Goal: Transaction & Acquisition: Purchase product/service

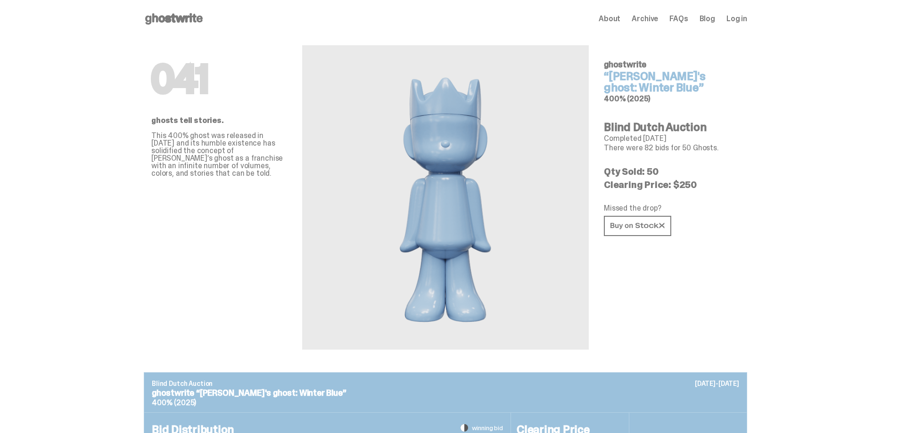
click at [195, 16] on use at bounding box center [174, 18] width 58 height 11
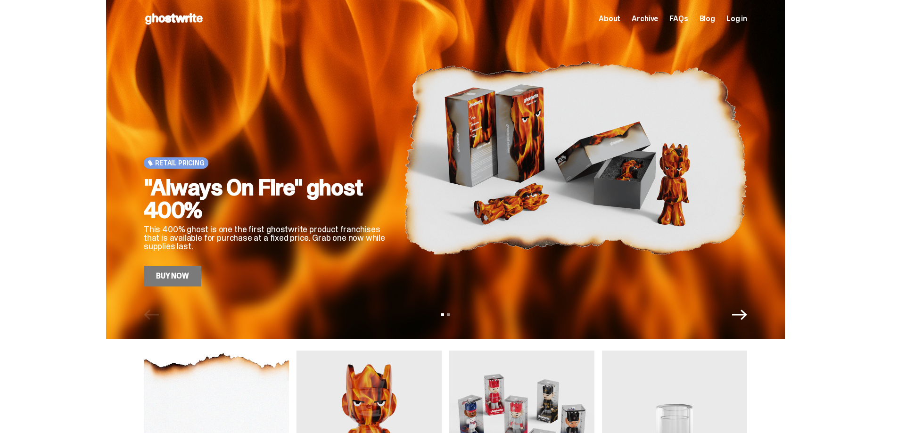
scroll to position [283, 0]
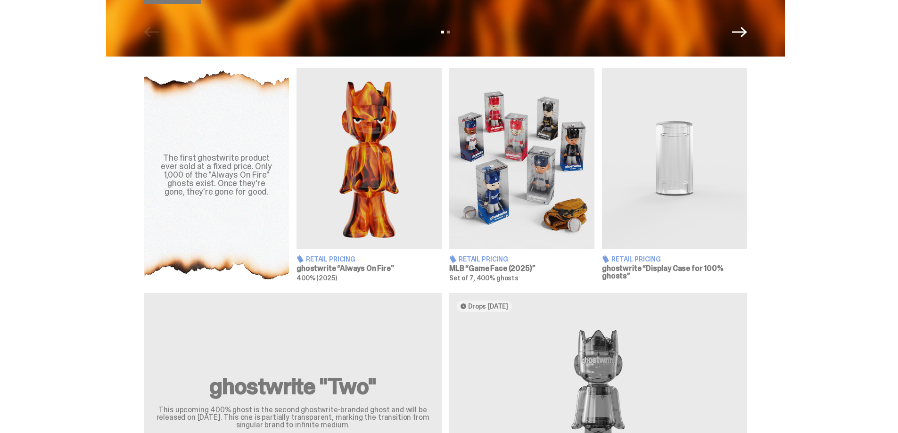
click at [528, 168] on img at bounding box center [521, 159] width 145 height 182
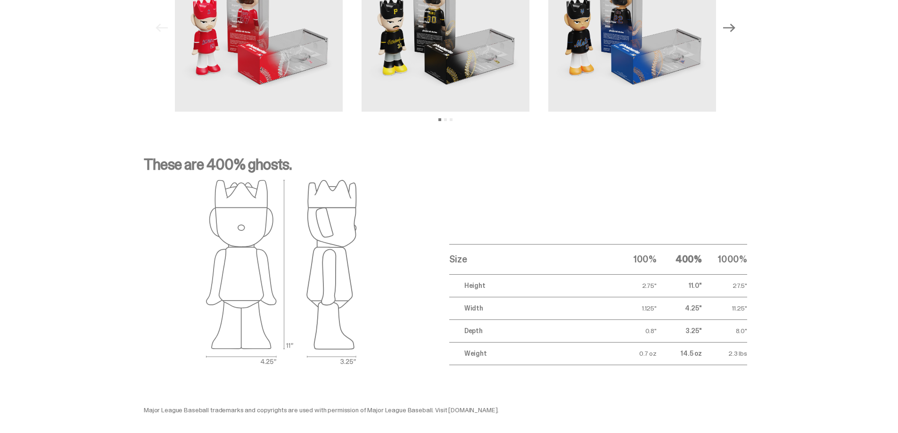
scroll to position [1465, 0]
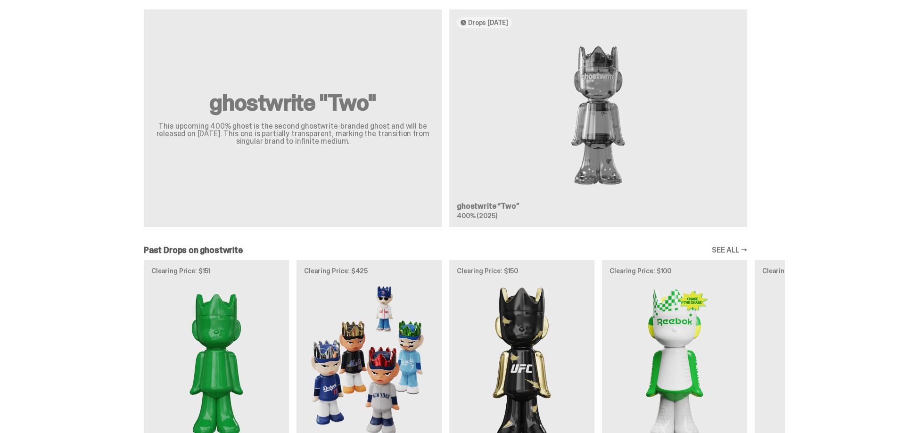
scroll to position [660, 0]
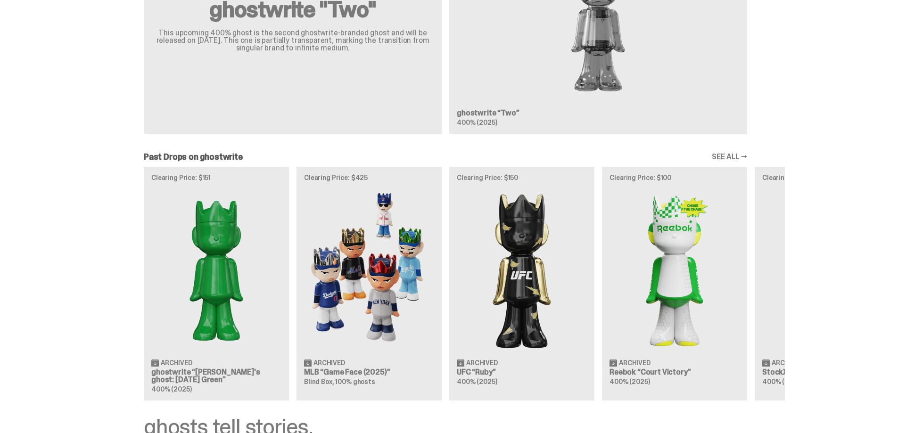
click at [400, 247] on div "Clearing Price: $151 Archived ghostwrite “[PERSON_NAME]'s ghost: [DATE] Green” …" at bounding box center [445, 284] width 679 height 234
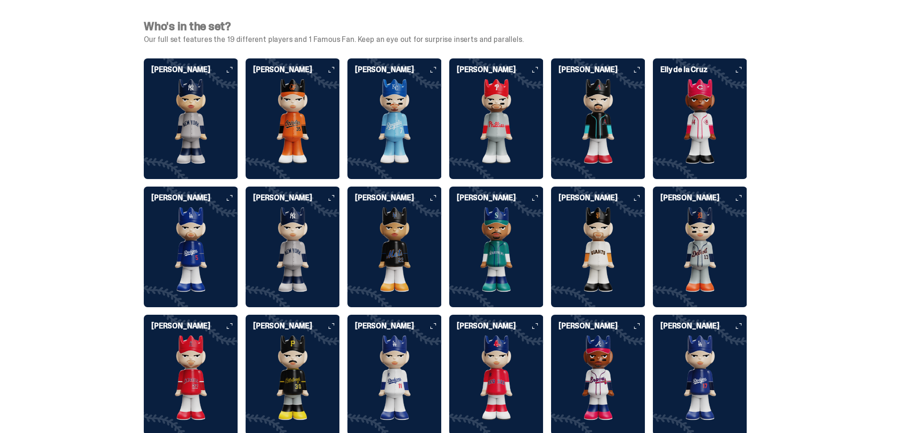
scroll to position [2358, 0]
